Goal: Communication & Community: Answer question/provide support

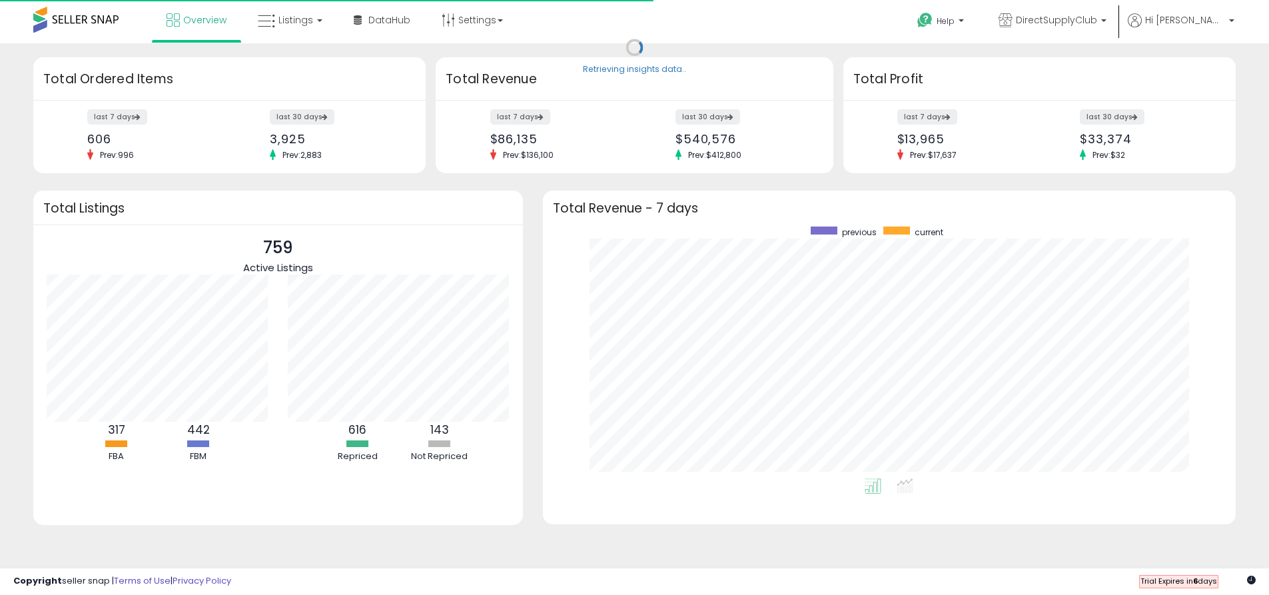
scroll to position [252, 667]
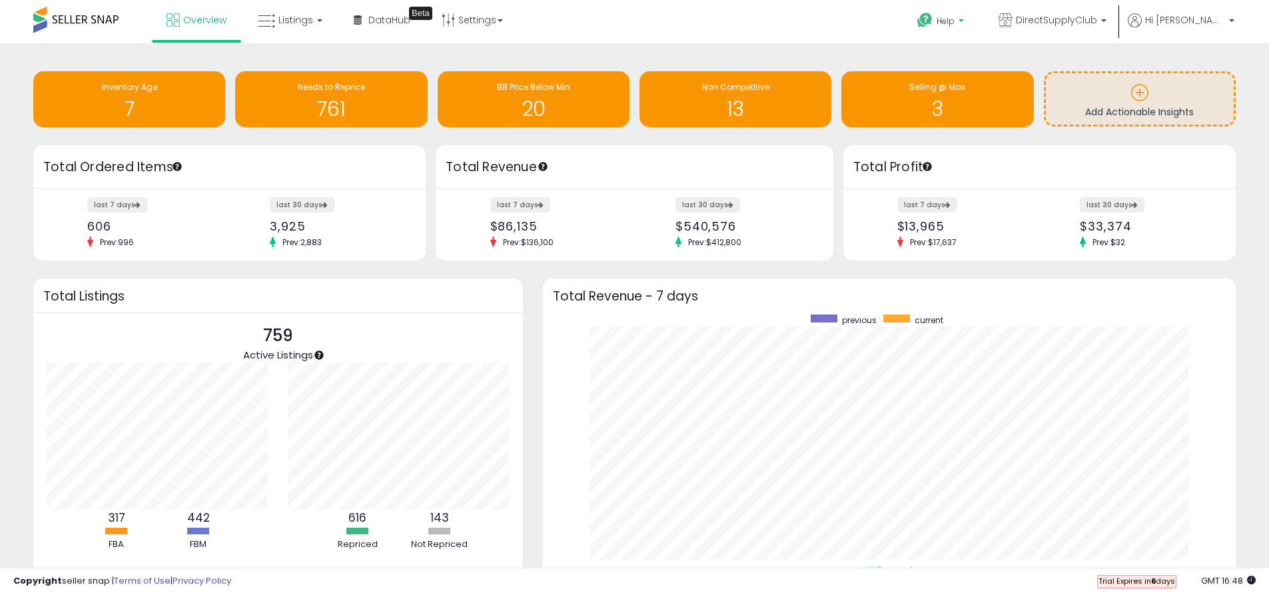
click at [955, 19] on span "Help" at bounding box center [946, 20] width 18 height 11
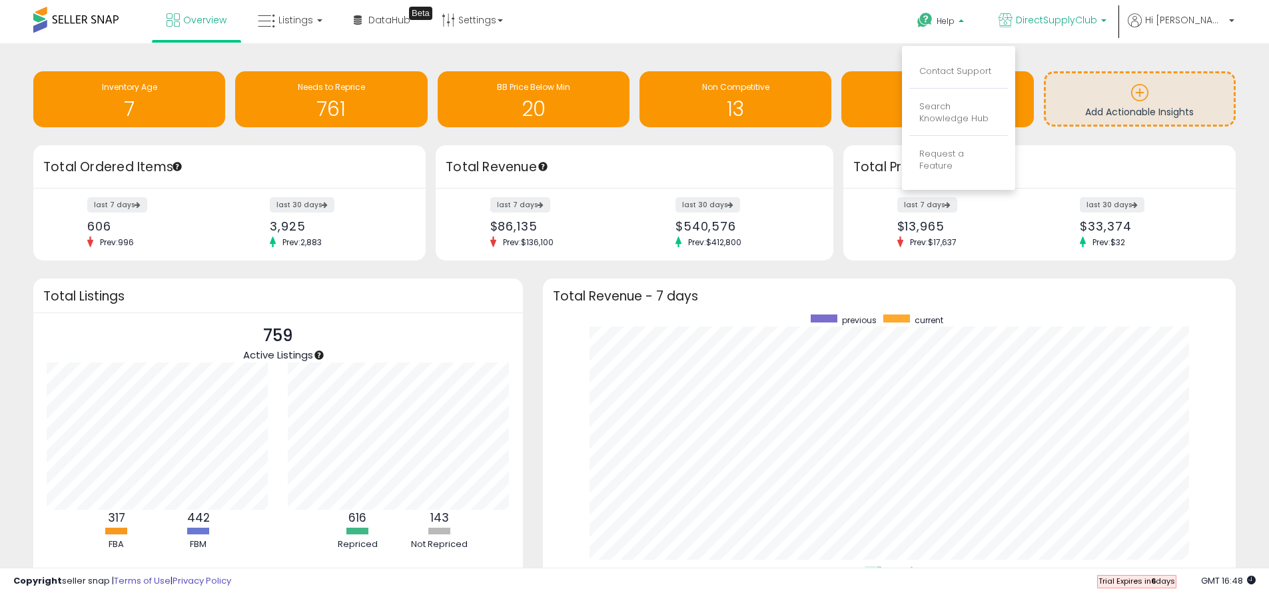
click at [1046, 13] on link "DirectSupplyClub" at bounding box center [1052, 21] width 128 height 43
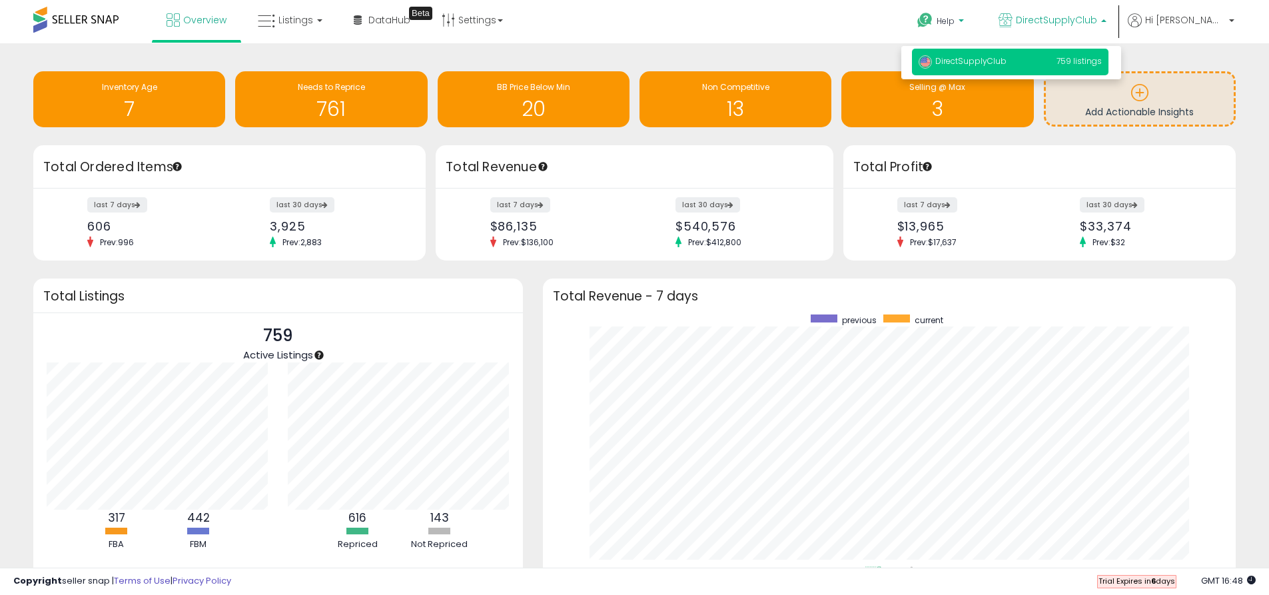
click at [955, 18] on span "Help" at bounding box center [946, 20] width 18 height 11
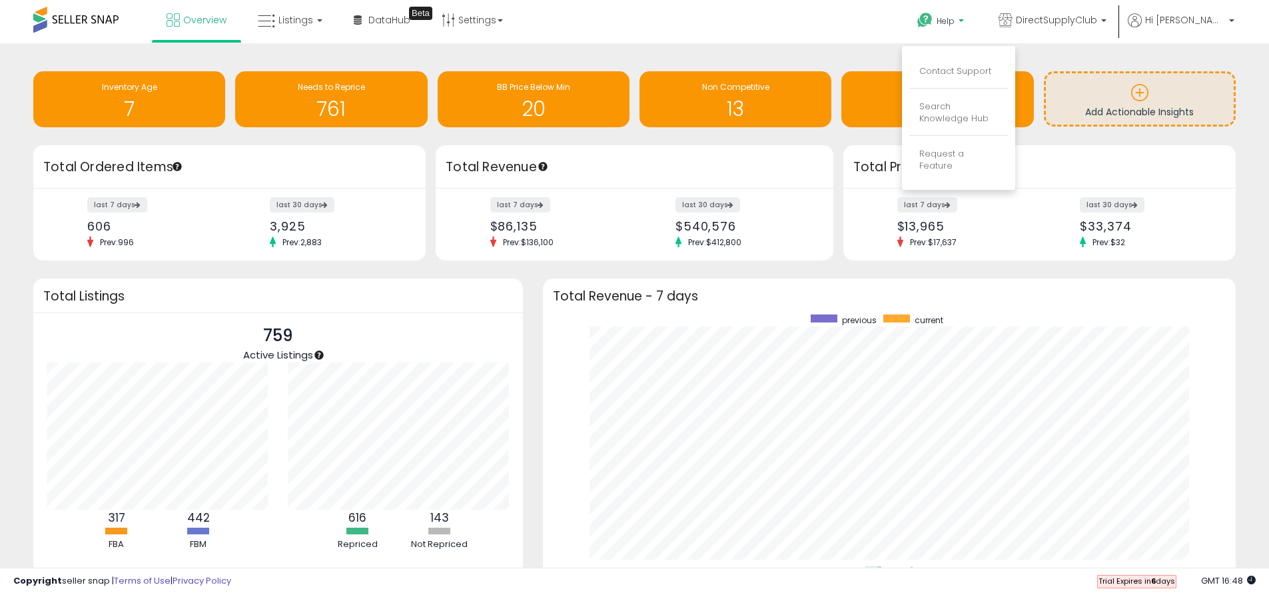
click at [990, 81] on li "Contact Support" at bounding box center [958, 71] width 99 height 33
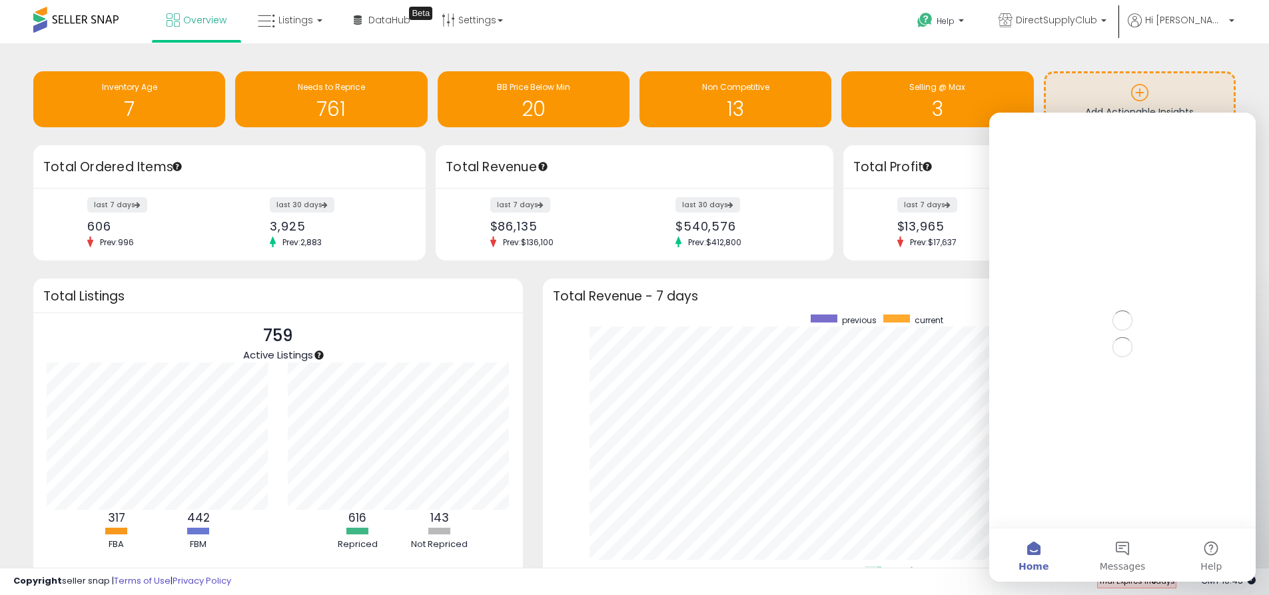
scroll to position [0, 0]
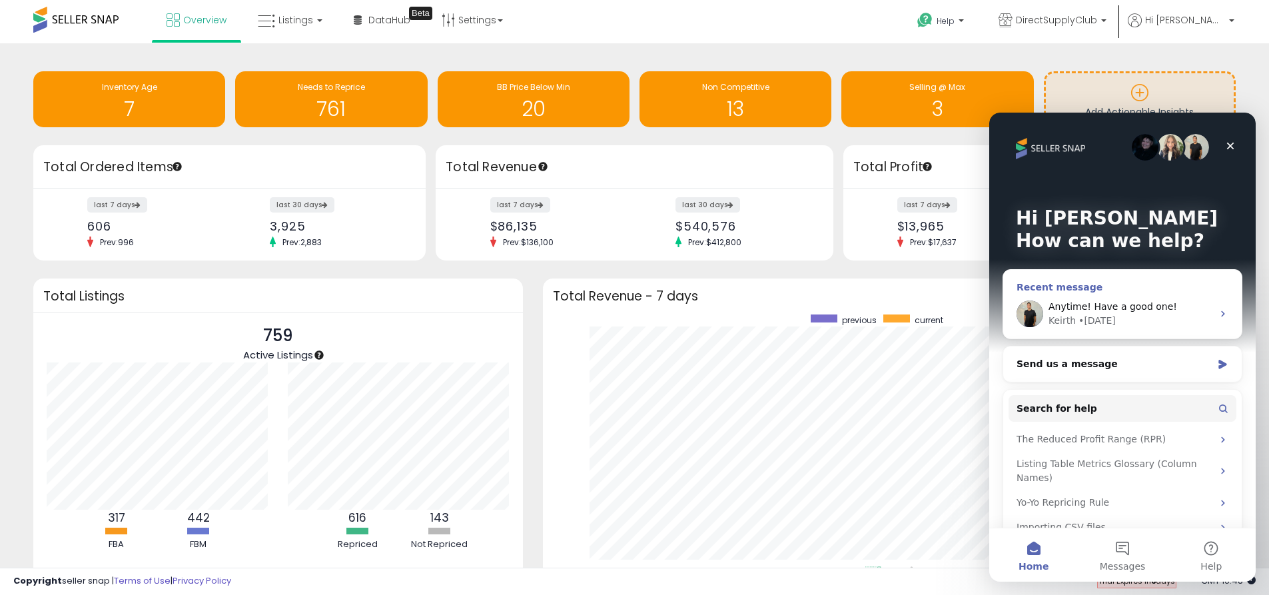
click at [1137, 319] on div "[PERSON_NAME] • [DATE]" at bounding box center [1130, 321] width 164 height 14
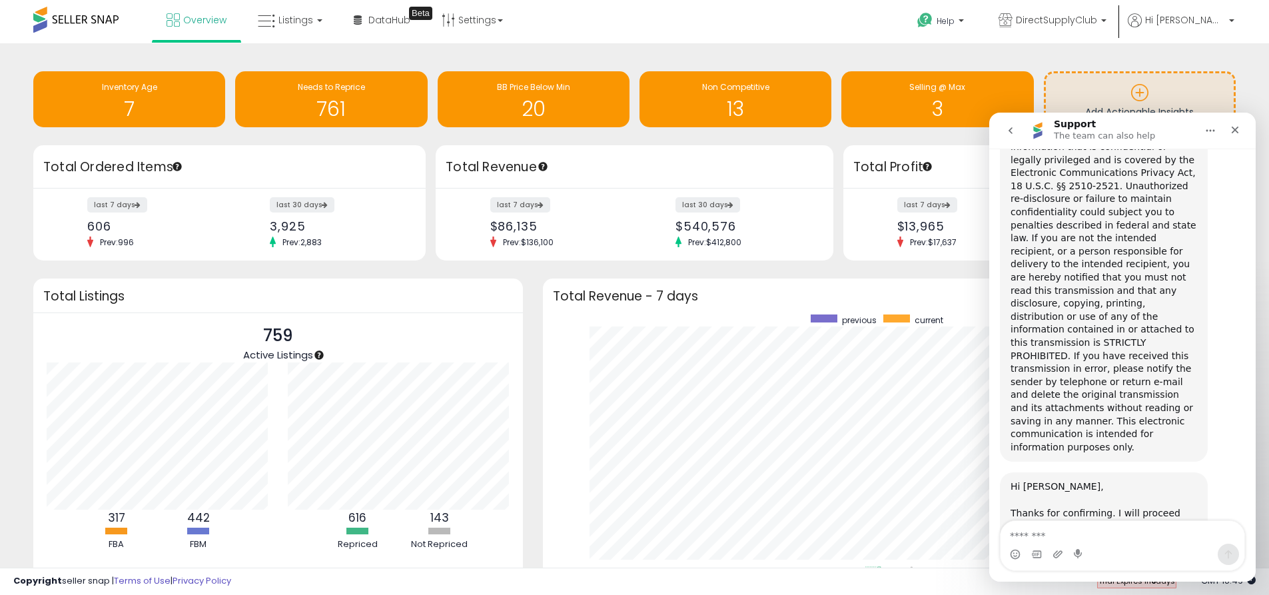
scroll to position [1289, 0]
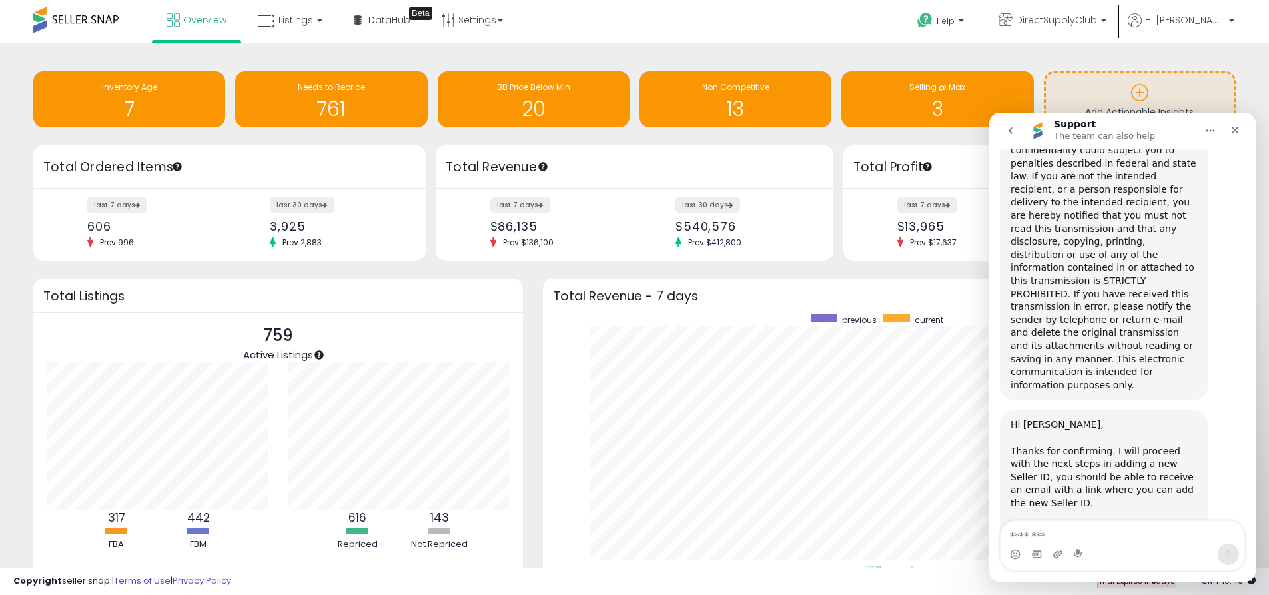
click at [1112, 526] on textarea "Message…" at bounding box center [1122, 532] width 244 height 23
click at [1104, 540] on textarea "Message…" at bounding box center [1122, 532] width 244 height 23
type textarea "**********"
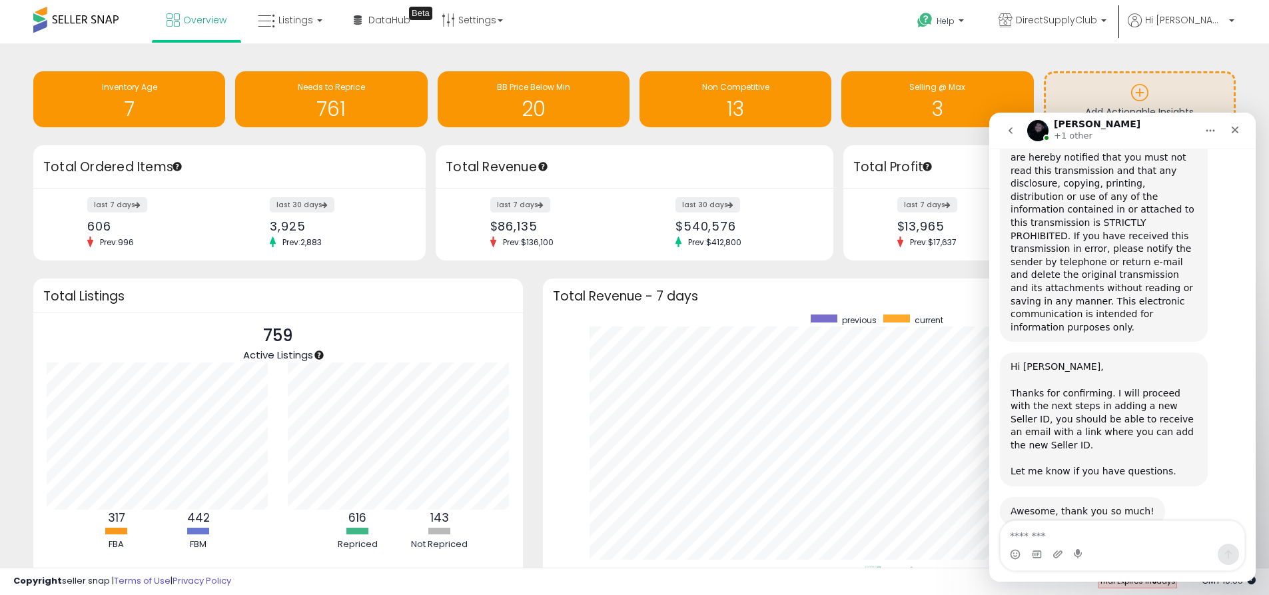
scroll to position [1482, 0]
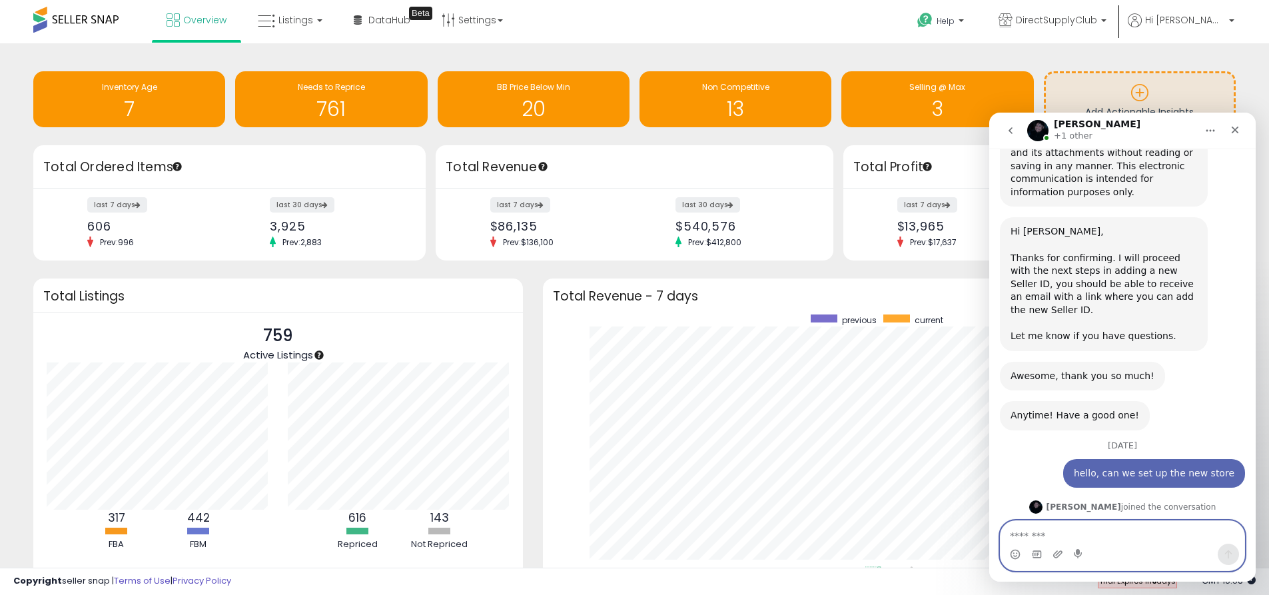
click at [1094, 536] on textarea "Message…" at bounding box center [1122, 532] width 244 height 23
type textarea "***"
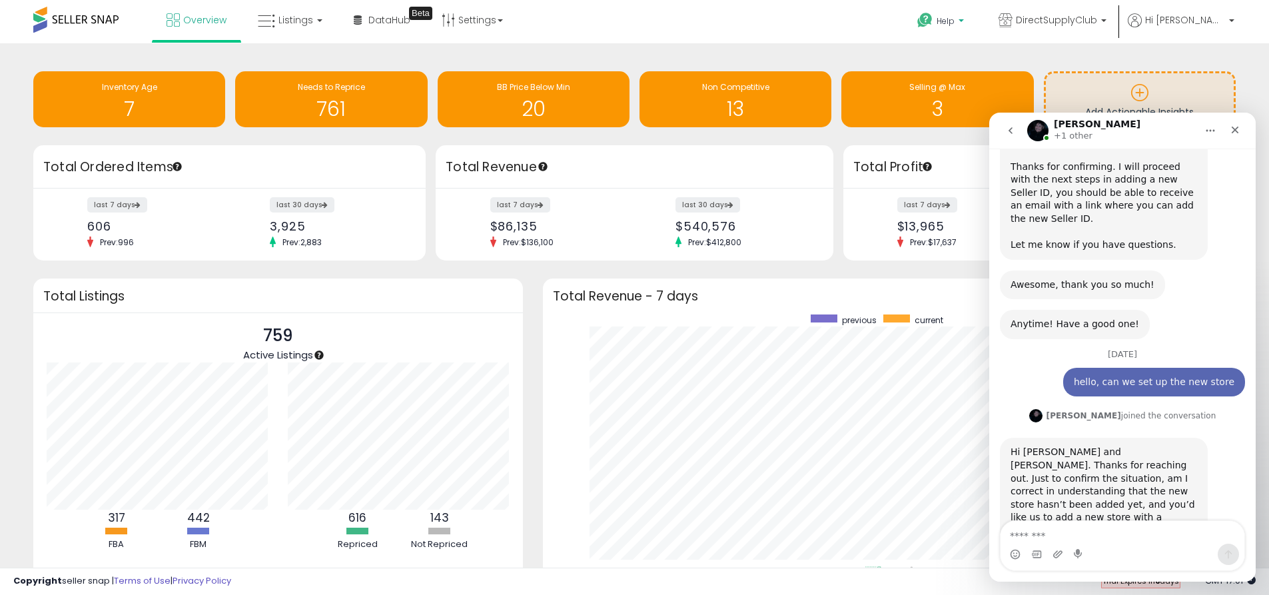
scroll to position [1601, 0]
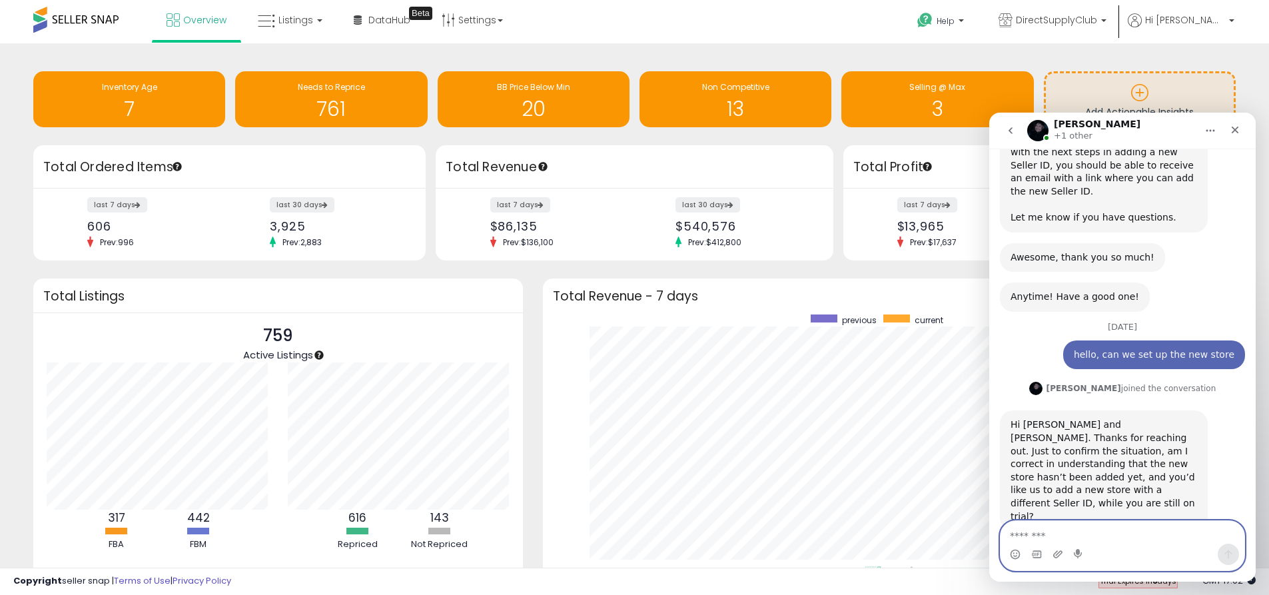
click at [1068, 534] on textarea "Message…" at bounding box center [1122, 532] width 244 height 23
type textarea "**********"
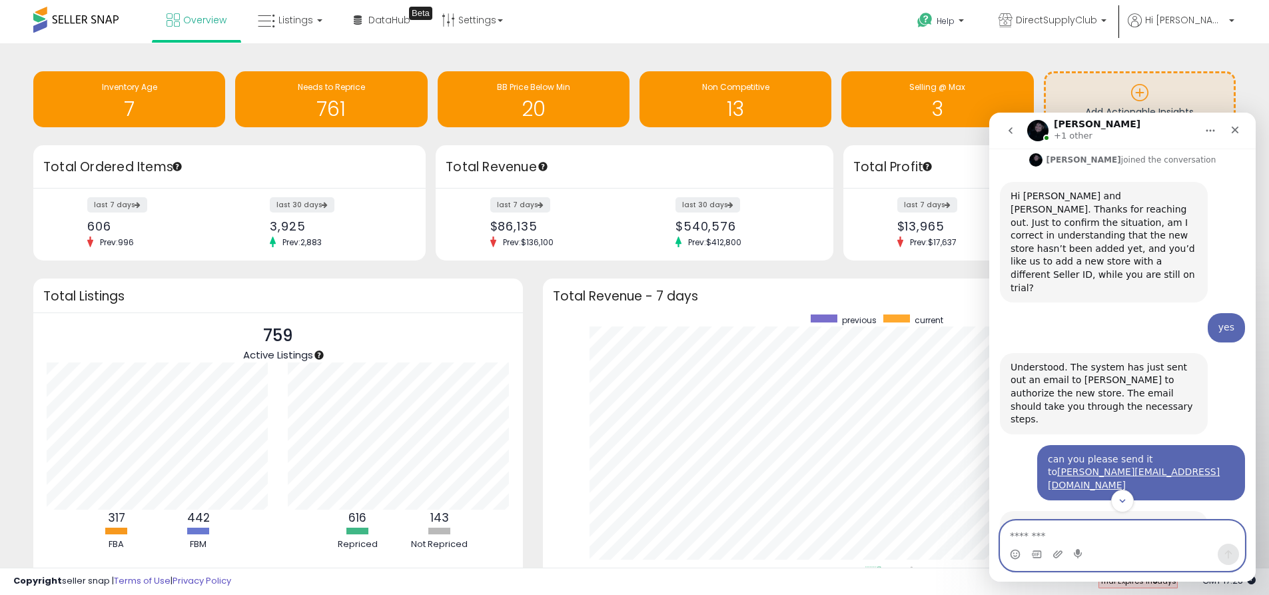
scroll to position [1896, 0]
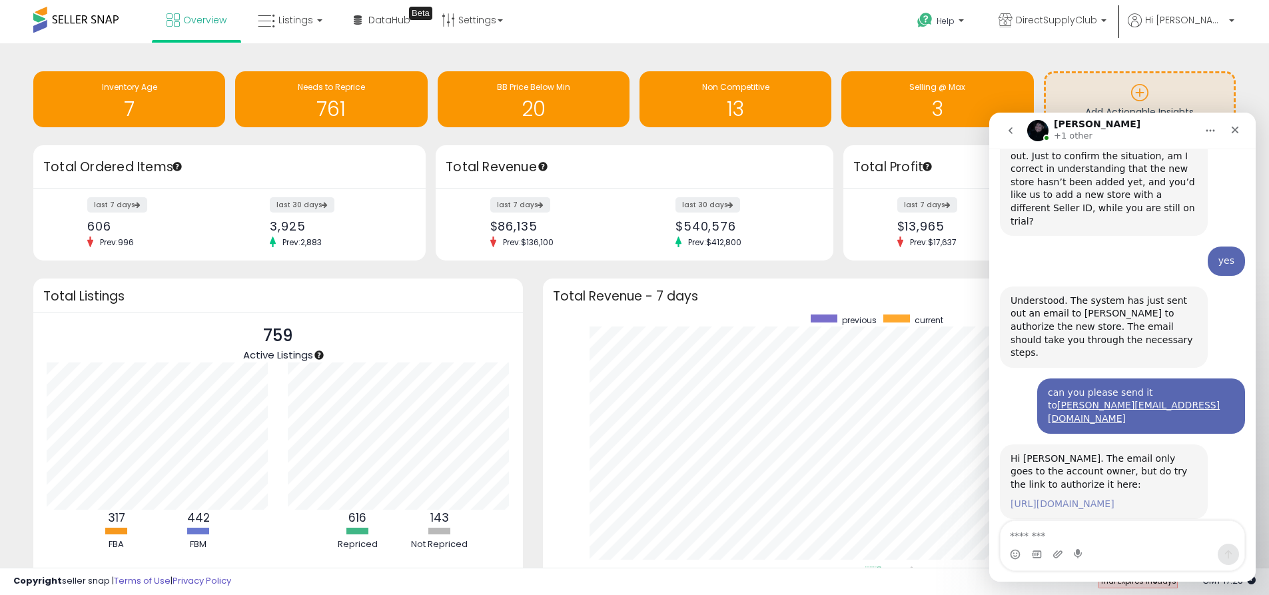
click at [1051, 498] on link "[URL][DOMAIN_NAME]" at bounding box center [1062, 503] width 104 height 11
click at [1058, 498] on link "[URL][DOMAIN_NAME]" at bounding box center [1062, 503] width 104 height 11
